Goal: Find specific page/section: Find specific page/section

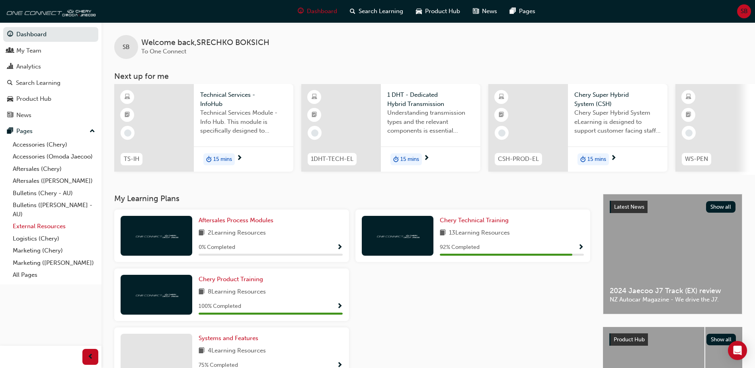
click at [43, 226] on link "External Resources" at bounding box center [54, 226] width 89 height 12
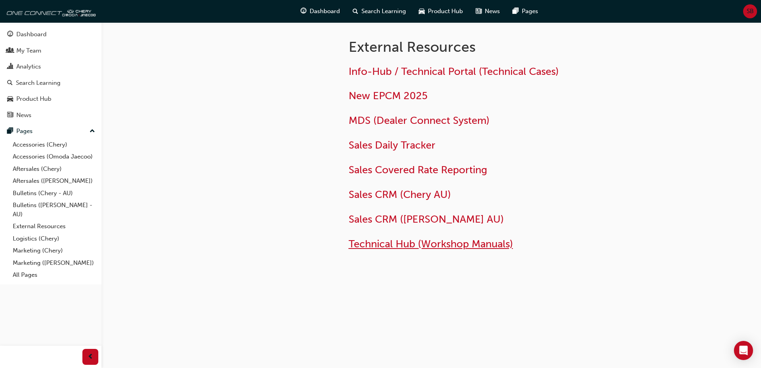
click at [378, 242] on span "Technical Hub (Workshop Manuals)" at bounding box center [431, 244] width 164 height 12
